Goal: Transaction & Acquisition: Purchase product/service

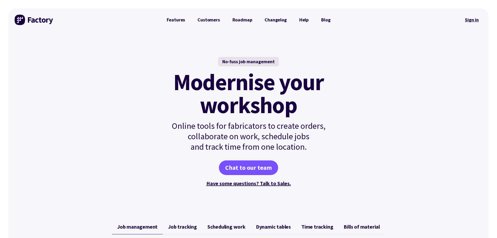
click at [474, 21] on link "Sign in" at bounding box center [472, 20] width 21 height 12
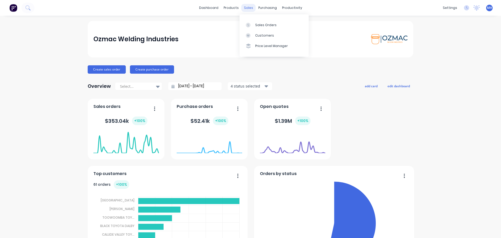
click at [250, 8] on div "sales" at bounding box center [248, 8] width 14 height 8
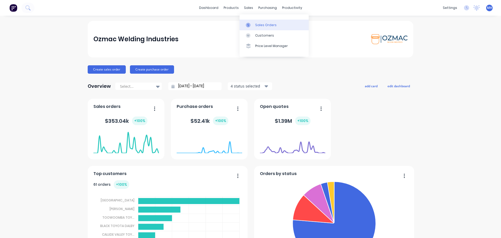
click at [257, 25] on div "Sales Orders" at bounding box center [265, 25] width 21 height 5
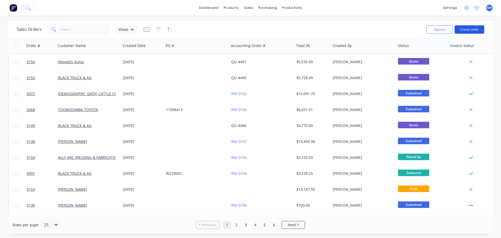
click at [475, 27] on button "Create order" at bounding box center [470, 29] width 30 height 8
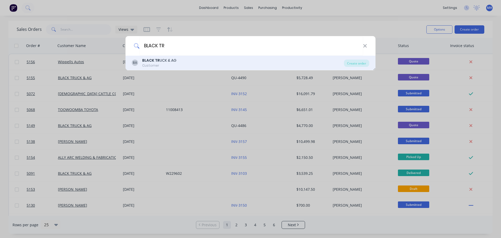
type input "BLACK TR"
click at [170, 57] on div "BA BLACK TR UCK & AG Customer Create order" at bounding box center [251, 63] width 250 height 15
click at [185, 62] on div "BA BLACK TR UCK & AG Customer" at bounding box center [238, 63] width 212 height 10
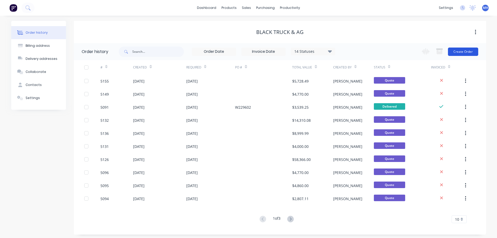
click at [457, 49] on button "Create Order" at bounding box center [463, 52] width 30 height 8
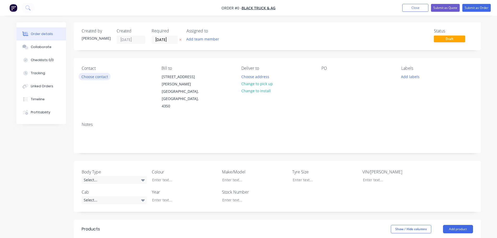
click at [106, 78] on button "Choose contact" at bounding box center [95, 76] width 32 height 7
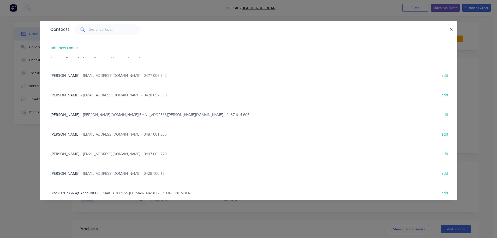
scroll to position [131, 0]
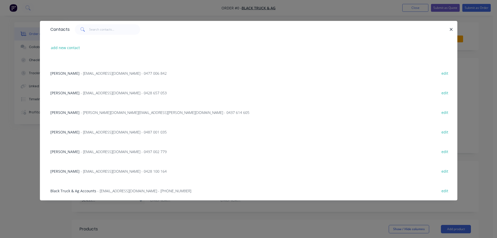
click at [64, 170] on span "[PERSON_NAME]" at bounding box center [64, 171] width 29 height 5
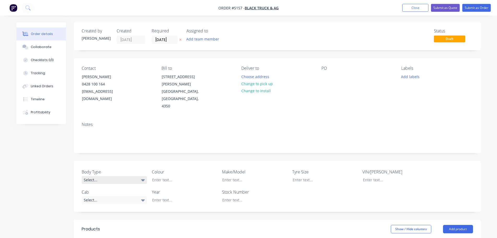
click at [110, 176] on div "Select..." at bounding box center [114, 180] width 65 height 8
click at [113, 187] on button "Cab Chassis" at bounding box center [121, 186] width 78 height 10
click at [115, 196] on div "Select..." at bounding box center [114, 200] width 65 height 8
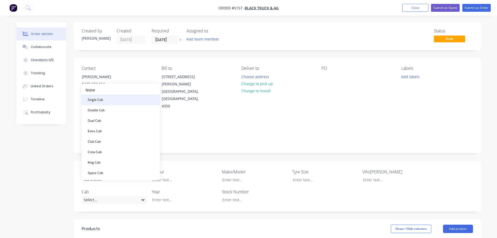
click at [127, 98] on button "Single Cab" at bounding box center [121, 100] width 78 height 10
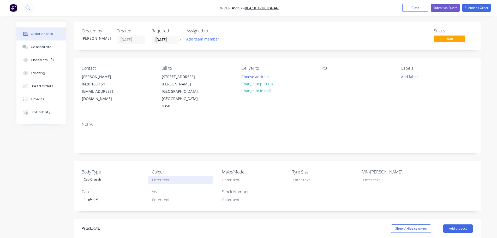
click at [170, 176] on div at bounding box center [180, 180] width 65 height 8
click at [169, 176] on div at bounding box center [180, 180] width 65 height 8
drag, startPoint x: 240, startPoint y: 166, endPoint x: 209, endPoint y: 165, distance: 31.1
click at [214, 165] on div "Body Type Cab Chassis Colour Make/Model MINERAL Tyre Size VIN/[PERSON_NAME] Cab…" at bounding box center [277, 186] width 407 height 50
click at [174, 176] on div at bounding box center [180, 180] width 65 height 8
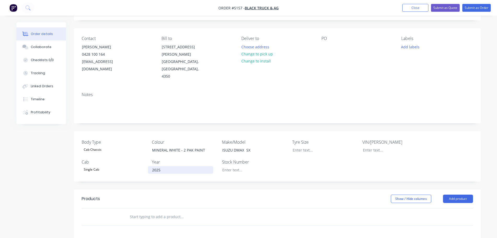
scroll to position [104, 0]
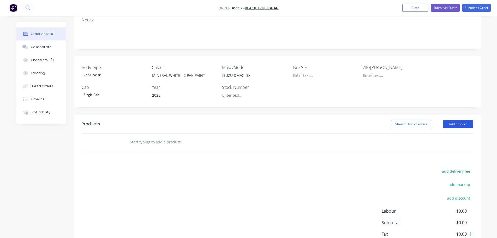
click at [459, 120] on button "Add product" at bounding box center [458, 124] width 30 height 8
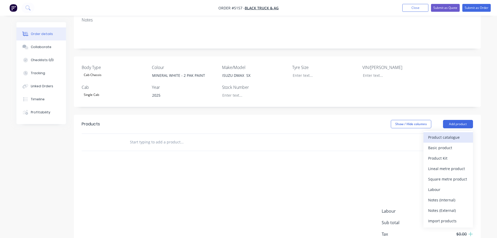
click at [454, 133] on div "Product catalogue" at bounding box center [448, 137] width 40 height 8
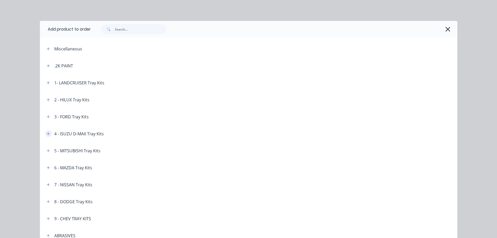
click at [47, 134] on icon "button" at bounding box center [48, 133] width 3 height 3
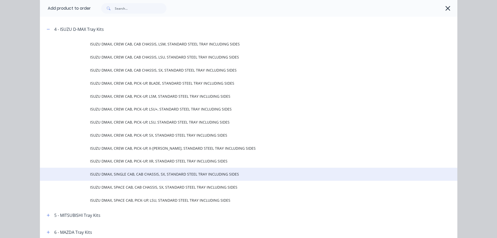
click at [137, 175] on span "ISUZU DMAX, SINGLE CAB, CAB CHASSIS, SX, STANDARD STEEL TRAY INCLUDING SIDES" at bounding box center [237, 173] width 294 height 5
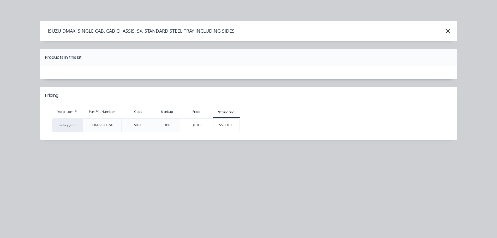
scroll to position [0, 0]
click at [225, 126] on div "$5,000.00" at bounding box center [227, 125] width 26 height 13
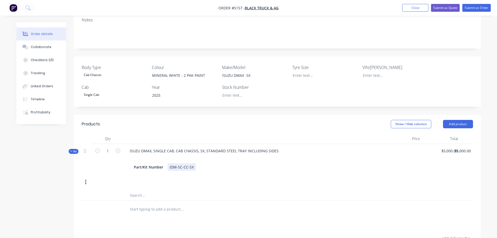
click at [193, 163] on div "IDM-SC-CC-SX" at bounding box center [182, 167] width 28 height 8
click at [456, 120] on button "Add product" at bounding box center [458, 124] width 30 height 8
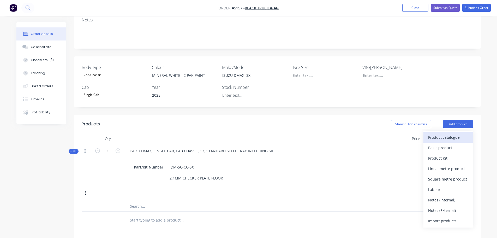
click at [452, 133] on div "Product catalogue" at bounding box center [448, 137] width 40 height 8
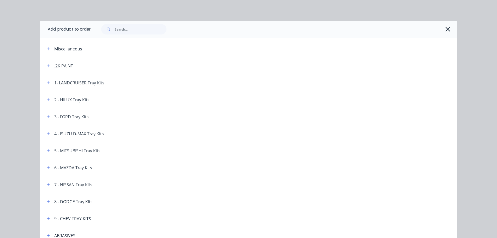
click at [446, 27] on icon "button" at bounding box center [447, 29] width 5 height 7
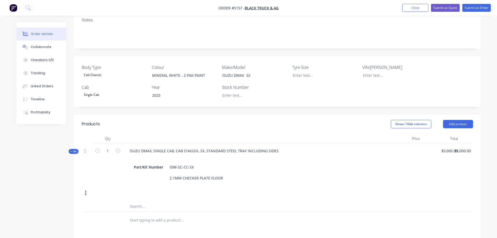
click at [159, 215] on input "text" at bounding box center [182, 220] width 104 height 10
type input "S"
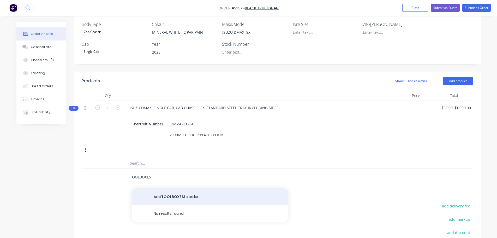
scroll to position [157, 0]
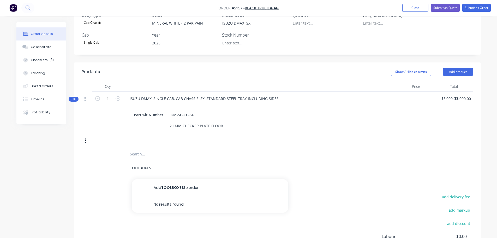
drag, startPoint x: 155, startPoint y: 155, endPoint x: 121, endPoint y: 155, distance: 34.2
click at [121, 159] on div "TOOLBOXES Add TOOLBOXES to order No results found" at bounding box center [278, 167] width 392 height 17
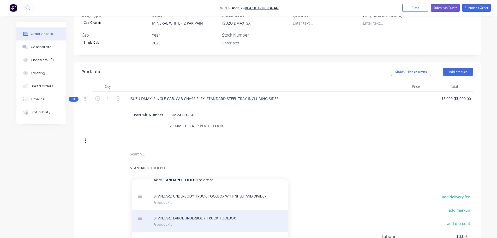
scroll to position [0, 0]
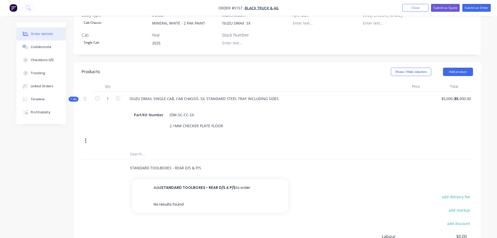
type input "STANDARD TOOLBOXES - REAR D/S & P/S"
click at [172, 179] on button "Add STANDARD TOOLBOXES - REAR D/S & P/S to order" at bounding box center [210, 187] width 157 height 17
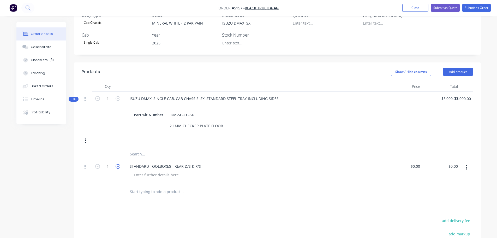
click at [117, 164] on icon "button" at bounding box center [118, 166] width 5 height 5
type input "2"
click at [412, 159] on div "0 0" at bounding box center [404, 171] width 38 height 24
type input "$545.45"
type input "$1,090.90"
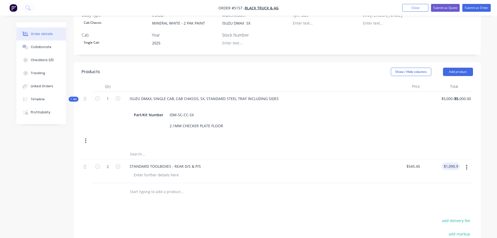
click at [143, 186] on input "text" at bounding box center [182, 191] width 104 height 10
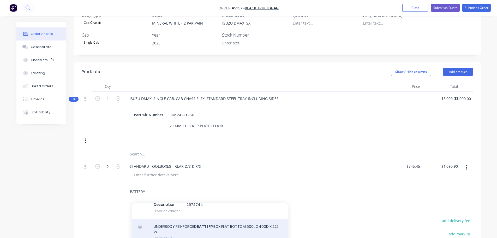
scroll to position [119, 0]
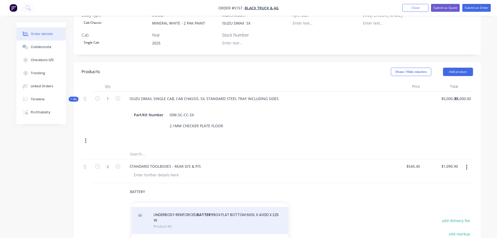
type input "BATTERY"
click at [170, 210] on div "UNDERBODY REINFORCED BATTERY BOX FLAT BOTTOM 600L X 400D X 225 W Product Kit" at bounding box center [210, 220] width 157 height 27
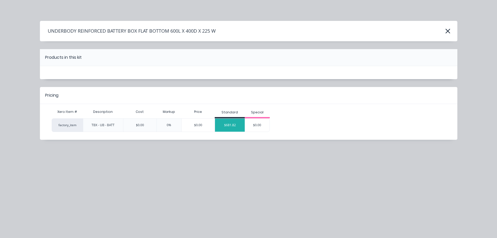
click at [226, 122] on div "$681.82" at bounding box center [230, 125] width 30 height 13
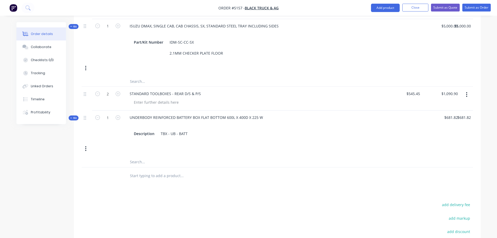
scroll to position [235, 0]
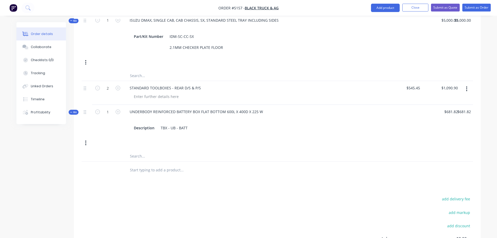
click at [145, 165] on input "text" at bounding box center [182, 170] width 104 height 10
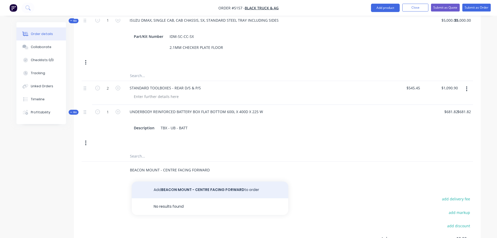
type input "BEACON MOUNT - CENTRE FACING FORWARD"
click at [183, 181] on button "Add BEACON MOUNT - CENTRE FACING FORWARD to order" at bounding box center [210, 189] width 157 height 17
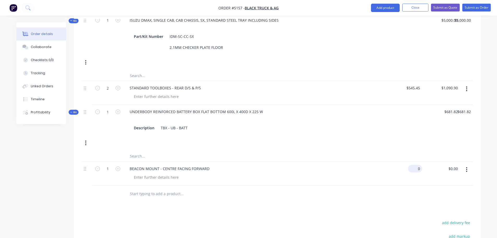
click at [417, 165] on input "0" at bounding box center [416, 169] width 12 height 8
type input "$72.73"
click at [155, 188] on input "text" at bounding box center [182, 193] width 104 height 10
type input "STANDARD LED LIGHTS"
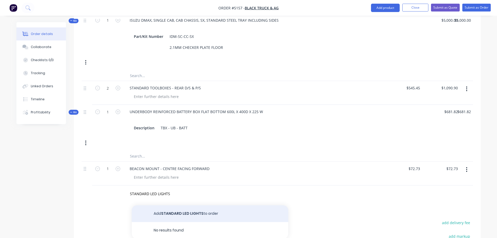
click at [230, 205] on button "Add STANDARD LED LIGHTS to order" at bounding box center [210, 213] width 157 height 17
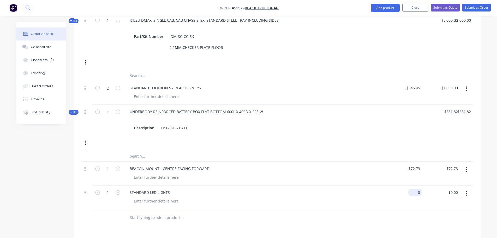
click at [414, 185] on div "0 $0.00" at bounding box center [404, 197] width 38 height 24
type input "$272.73"
click at [151, 212] on input "text" at bounding box center [182, 217] width 104 height 10
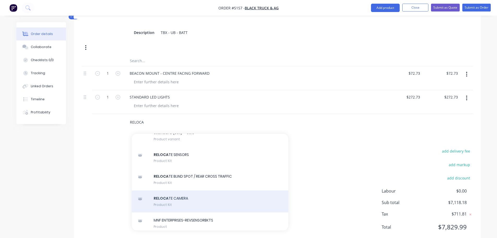
scroll to position [131, 0]
type input "RELOCA"
click at [168, 194] on div "RELOCA TE CAMERA Product Kit" at bounding box center [210, 201] width 157 height 22
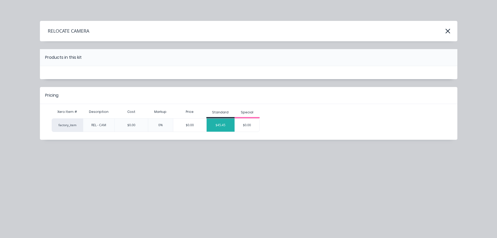
click at [227, 123] on div "$45.45" at bounding box center [221, 125] width 28 height 13
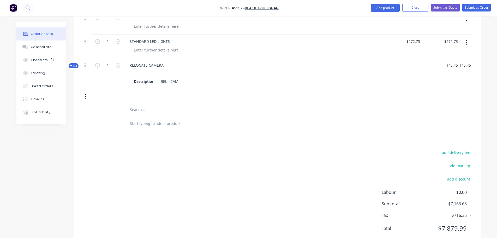
scroll to position [387, 0]
click at [455, 174] on button "add discount" at bounding box center [459, 177] width 28 height 7
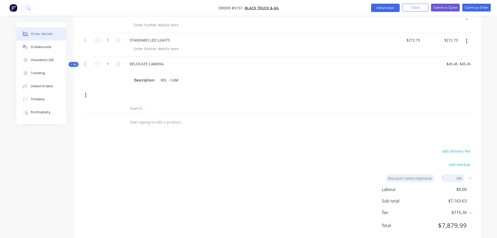
scroll to position [386, 0]
type input "DEALER DISCOUNT"
drag, startPoint x: 449, startPoint y: 165, endPoint x: 468, endPoint y: 164, distance: 19.6
click at [468, 176] on form "DEALER DISCOUNT DEALER DISCOUNT Discount name (Optional) 0%" at bounding box center [433, 180] width 81 height 8
type input "10%"
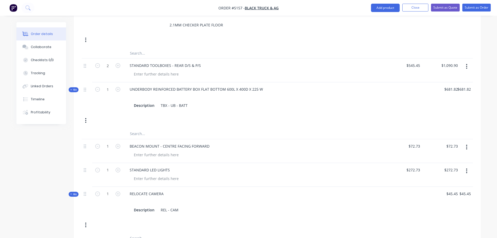
scroll to position [307, 0]
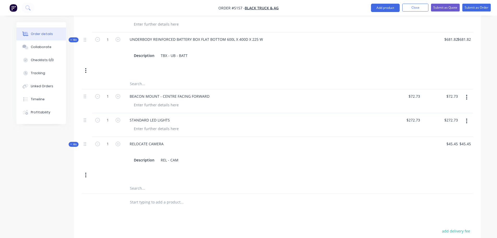
click at [139, 197] on input "text" at bounding box center [182, 202] width 104 height 10
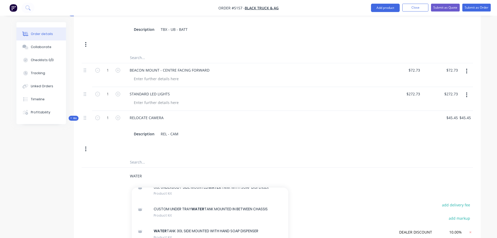
scroll to position [245, 0]
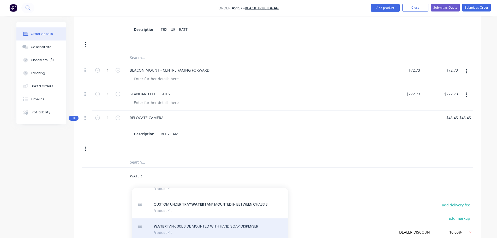
type input "WATER"
click at [167, 220] on div "WATER TANK 30L SIDE MOUNTED WITH HAND SOAP DISPENSER Product Kit" at bounding box center [210, 229] width 157 height 22
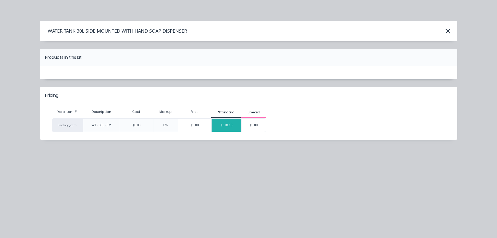
click at [231, 124] on div "$318.18" at bounding box center [227, 125] width 30 height 13
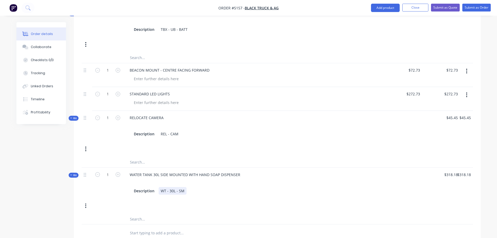
click at [184, 187] on div "WT - 30L - SM" at bounding box center [173, 191] width 28 height 8
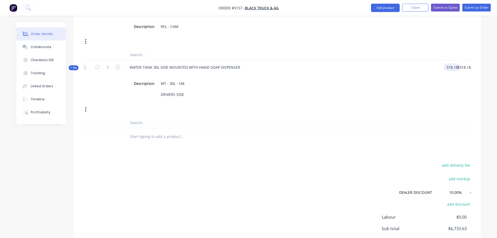
scroll to position [467, 0]
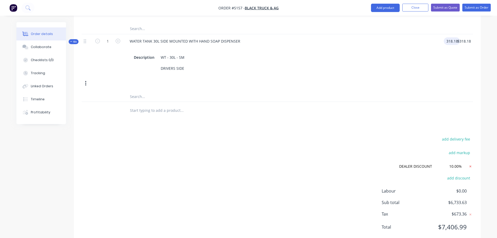
click at [470, 164] on icon at bounding box center [470, 166] width 5 height 5
type input "$318.18"
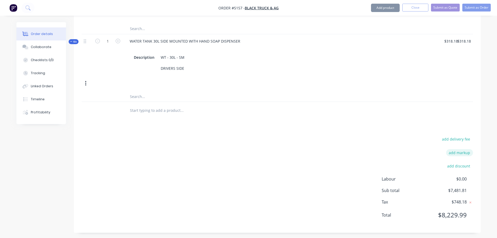
scroll to position [455, 0]
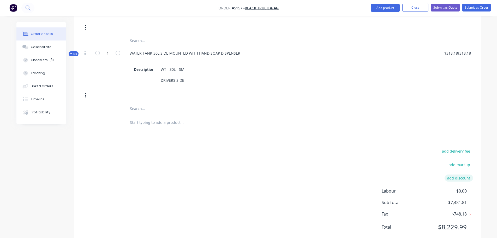
click at [456, 174] on button "add discount" at bounding box center [459, 177] width 28 height 7
type input "DEALER DISCOUNT"
drag, startPoint x: 448, startPoint y: 165, endPoint x: 475, endPoint y: 161, distance: 26.9
click at [474, 161] on div "add delivery fee add markup DEALER DISCOUNT DEALER DISCOUNT Discount name (Opti…" at bounding box center [277, 193] width 407 height 88
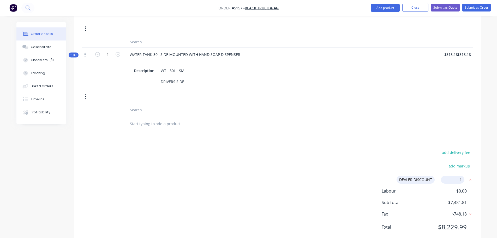
type input "10"
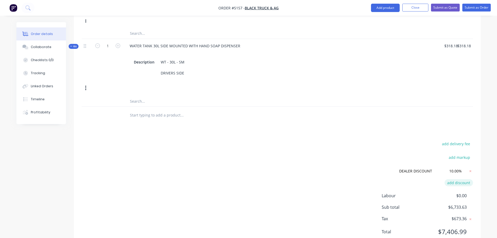
scroll to position [467, 0]
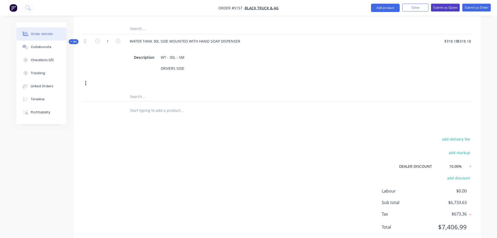
click at [446, 6] on button "Submit as Quote" at bounding box center [445, 8] width 29 height 8
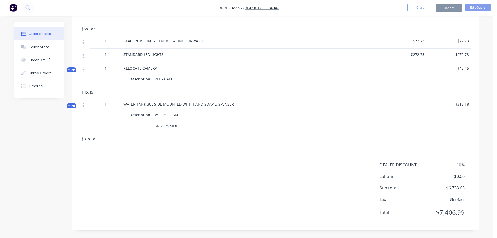
scroll to position [0, 0]
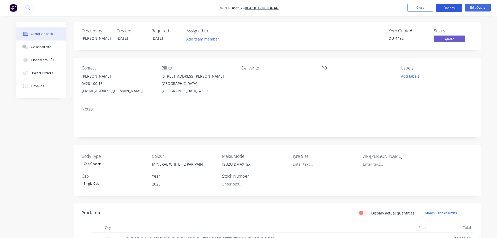
click at [447, 7] on button "Options" at bounding box center [449, 8] width 26 height 8
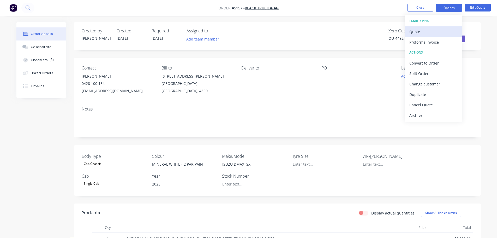
click at [423, 31] on div "Quote" at bounding box center [434, 32] width 48 height 8
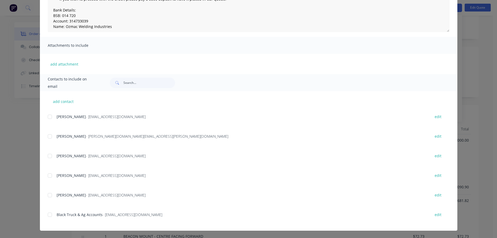
scroll to position [157, 0]
click at [47, 194] on div at bounding box center [50, 195] width 10 height 10
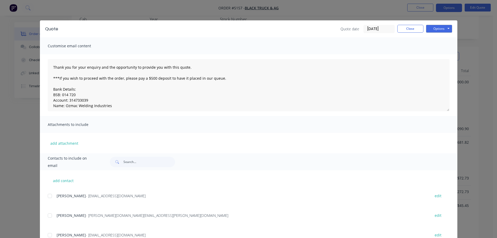
scroll to position [0, 0]
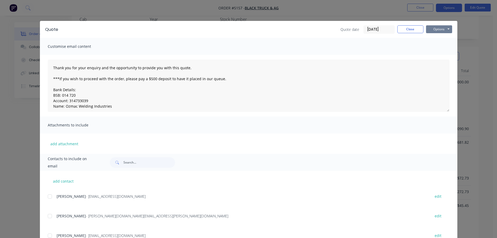
click at [433, 31] on button "Options" at bounding box center [439, 29] width 26 height 8
click at [436, 55] on button "Email" at bounding box center [442, 55] width 33 height 9
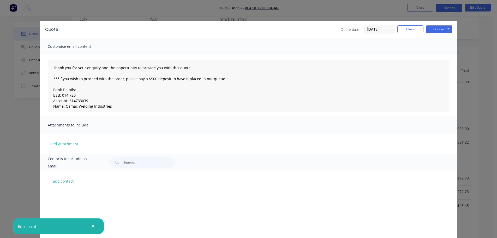
scroll to position [155, 0]
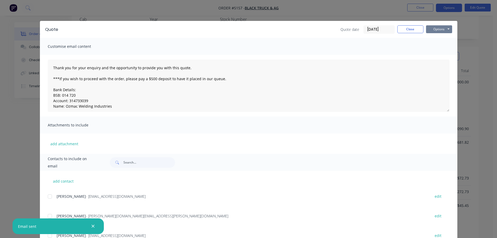
click at [440, 30] on button "Options" at bounding box center [439, 29] width 26 height 8
click at [434, 46] on button "Print" at bounding box center [442, 47] width 33 height 9
click at [403, 31] on button "Close" at bounding box center [411, 29] width 26 height 8
